Goal: Task Accomplishment & Management: Manage account settings

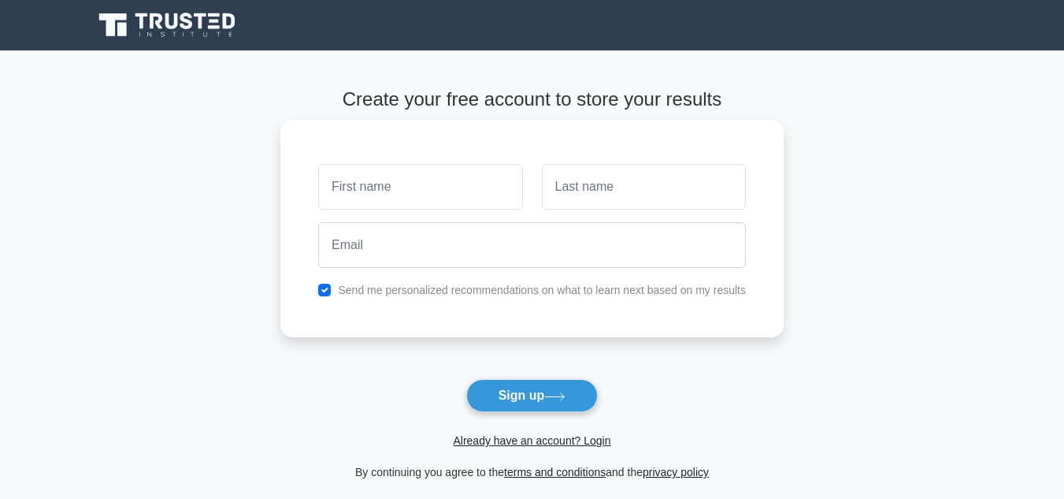
click at [430, 195] on input "text" at bounding box center [420, 187] width 204 height 46
type input "MACFARLANE"
click at [577, 191] on input "text" at bounding box center [644, 187] width 204 height 46
type input "KACHOLA"
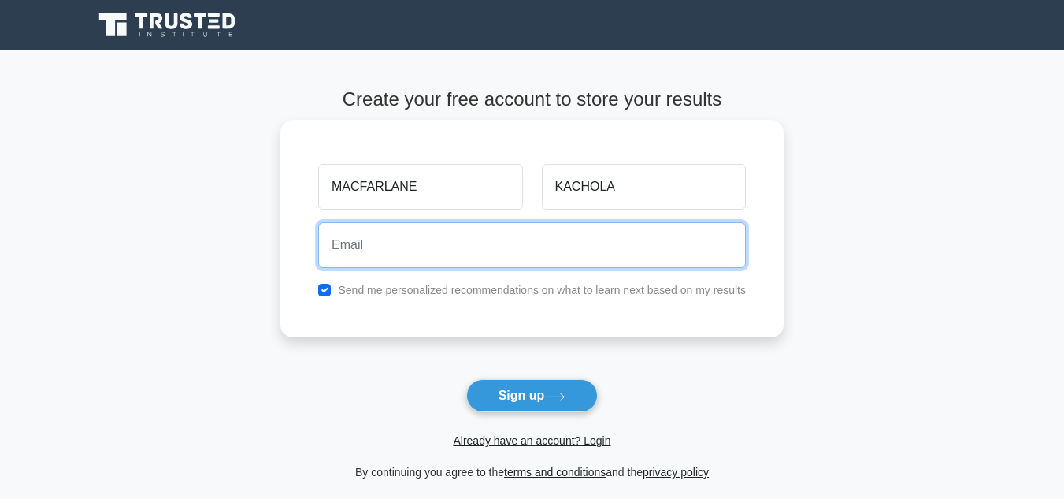
click at [508, 252] on input "email" at bounding box center [532, 245] width 428 height 46
type input "[EMAIL_ADDRESS][DOMAIN_NAME]"
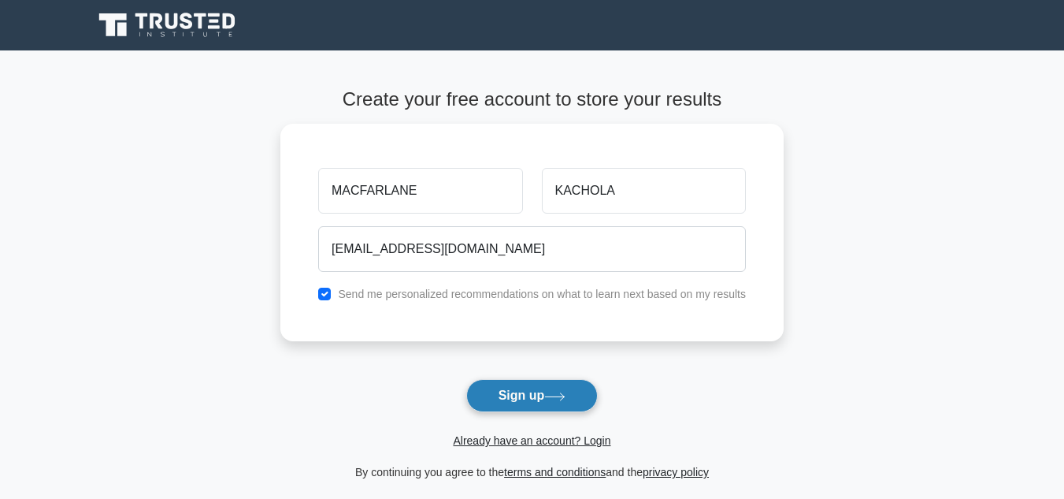
click at [529, 392] on button "Sign up" at bounding box center [532, 395] width 132 height 33
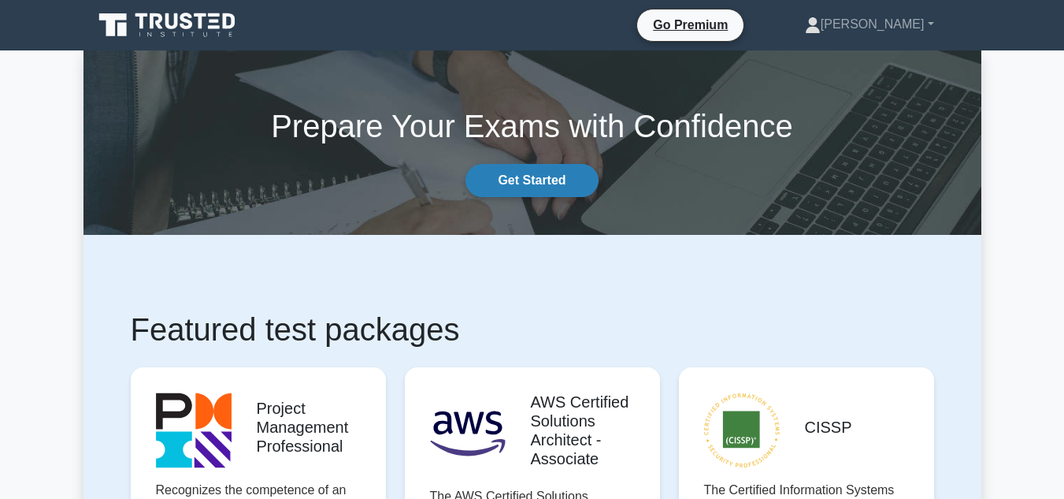
click at [548, 181] on link "Get Started" at bounding box center [532, 180] width 132 height 33
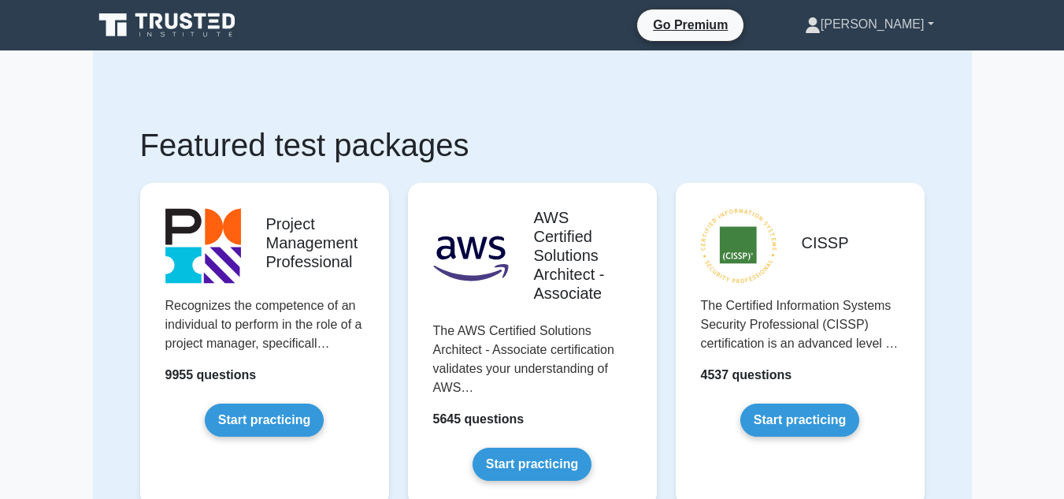
click at [933, 28] on link "[PERSON_NAME]" at bounding box center [869, 25] width 205 height 32
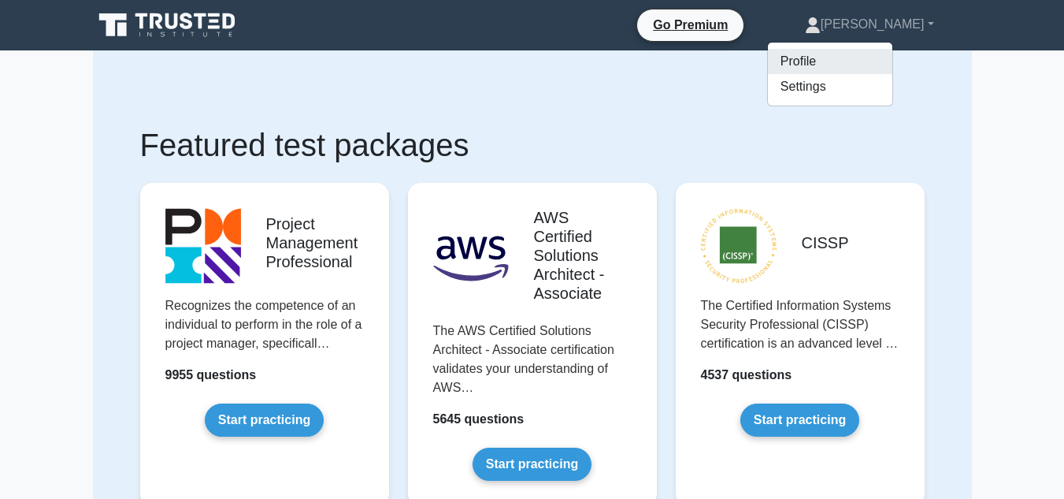
click at [852, 64] on link "Profile" at bounding box center [830, 61] width 124 height 25
